Goal: Find specific page/section

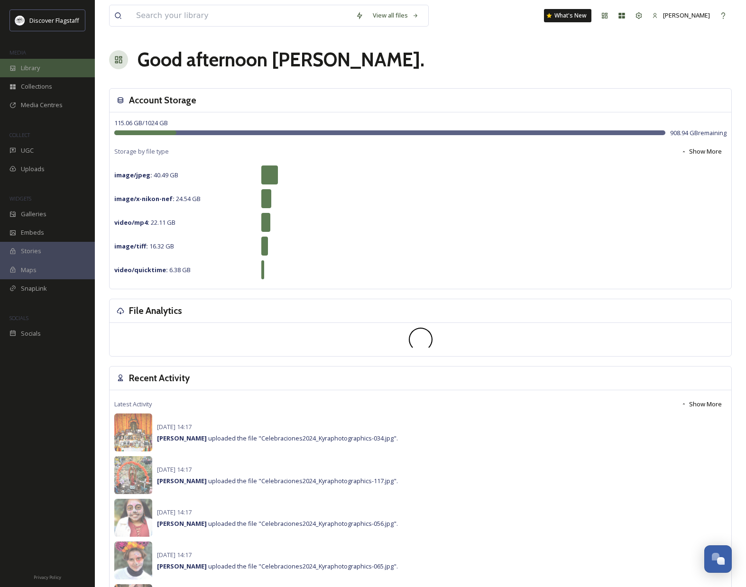
click at [53, 73] on div "Library" at bounding box center [47, 68] width 95 height 18
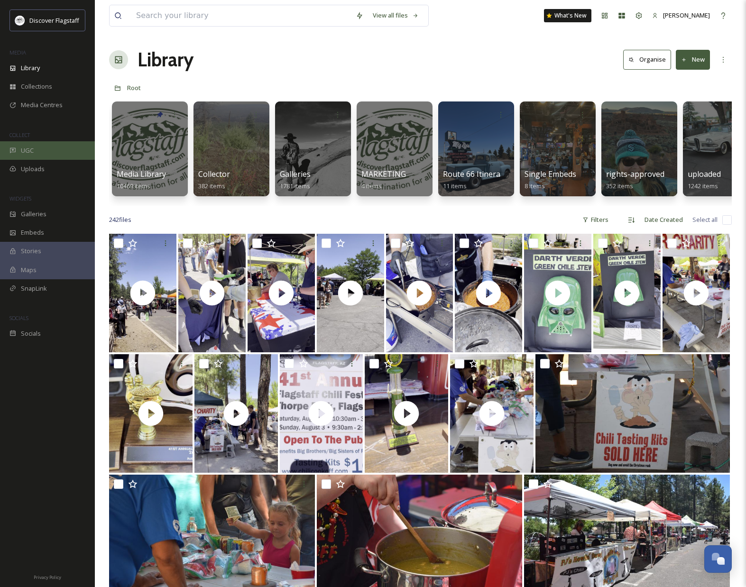
click at [38, 152] on div "UGC" at bounding box center [47, 150] width 95 height 18
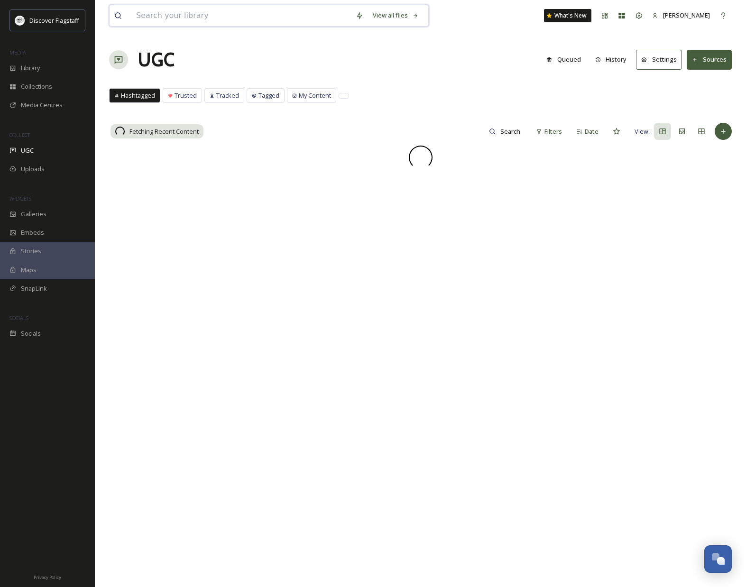
click at [171, 17] on input at bounding box center [241, 15] width 220 height 21
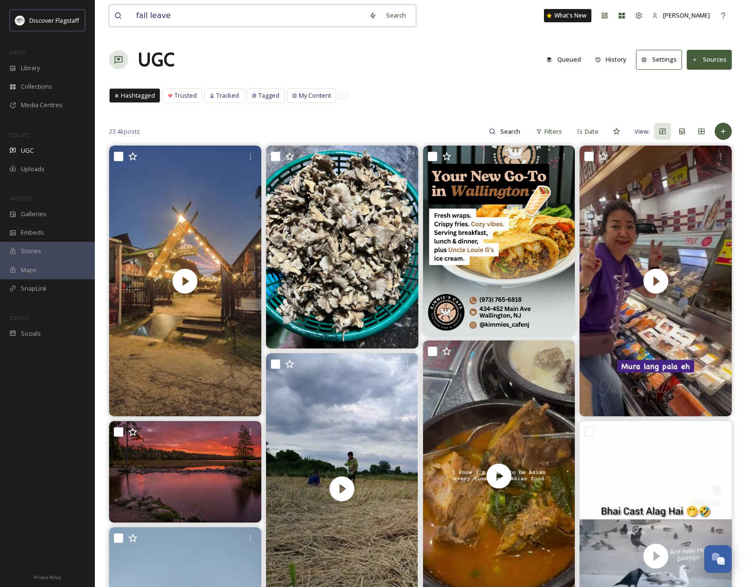
type input "fall leaves"
drag, startPoint x: 548, startPoint y: 93, endPoint x: 539, endPoint y: 94, distance: 9.1
click at [547, 93] on div "Hashtagged Trusted Tracked Tagged My Content Hashtagged Trusted Tracked Tagged …" at bounding box center [420, 97] width 623 height 19
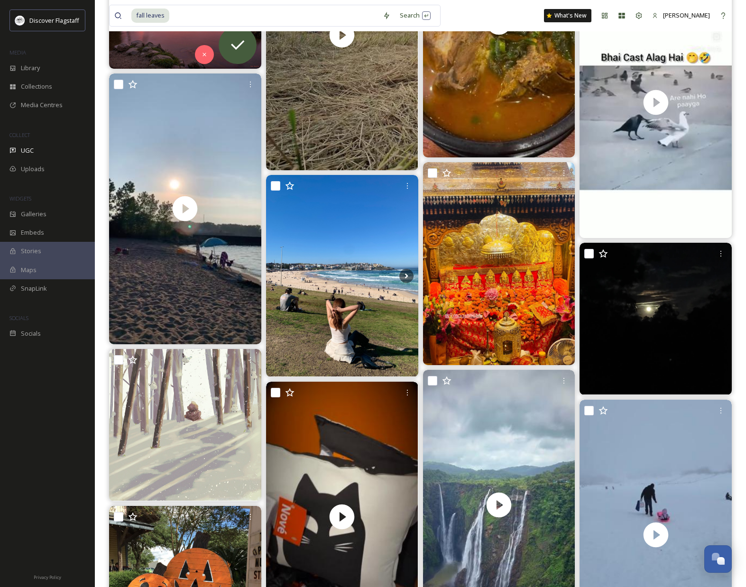
scroll to position [359, 0]
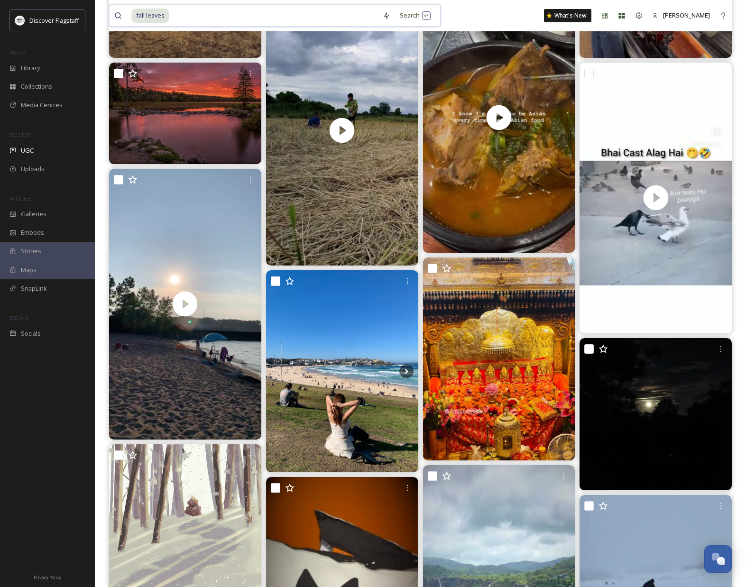
click at [208, 18] on input at bounding box center [274, 15] width 208 height 21
type input "flagstaff"
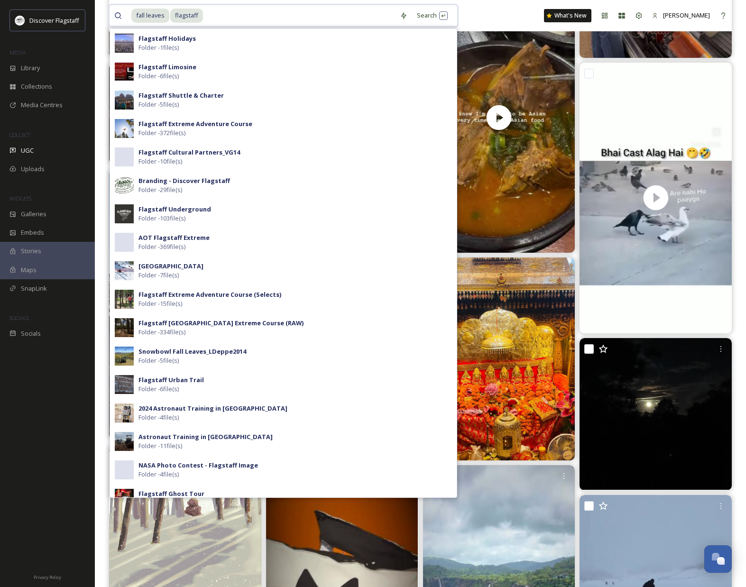
click at [259, 20] on input at bounding box center [299, 15] width 191 height 21
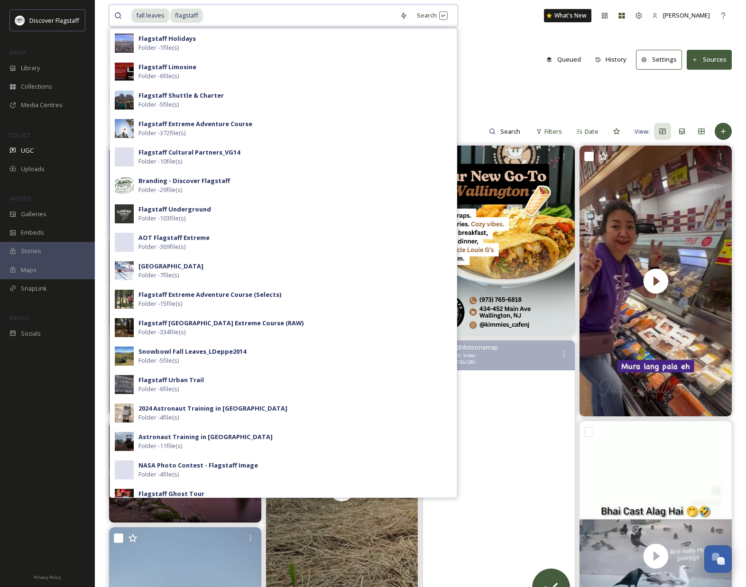
scroll to position [-1, 0]
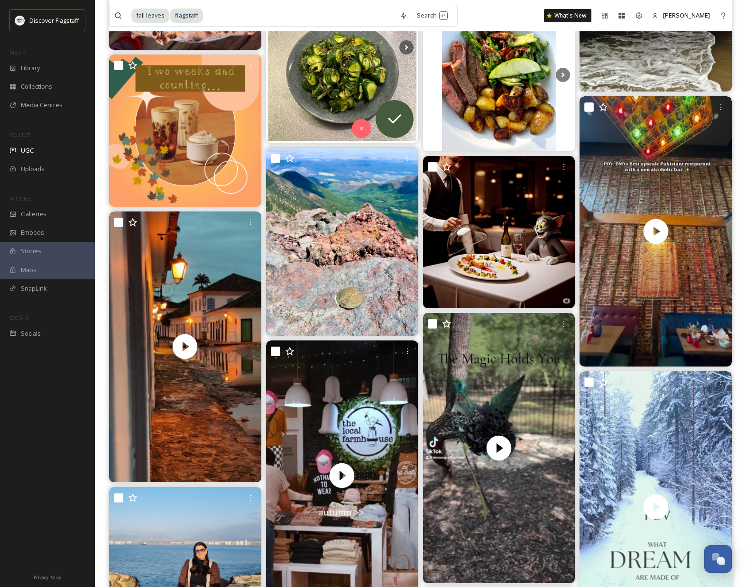
scroll to position [1937, 0]
